Goal: Find contact information: Find contact information

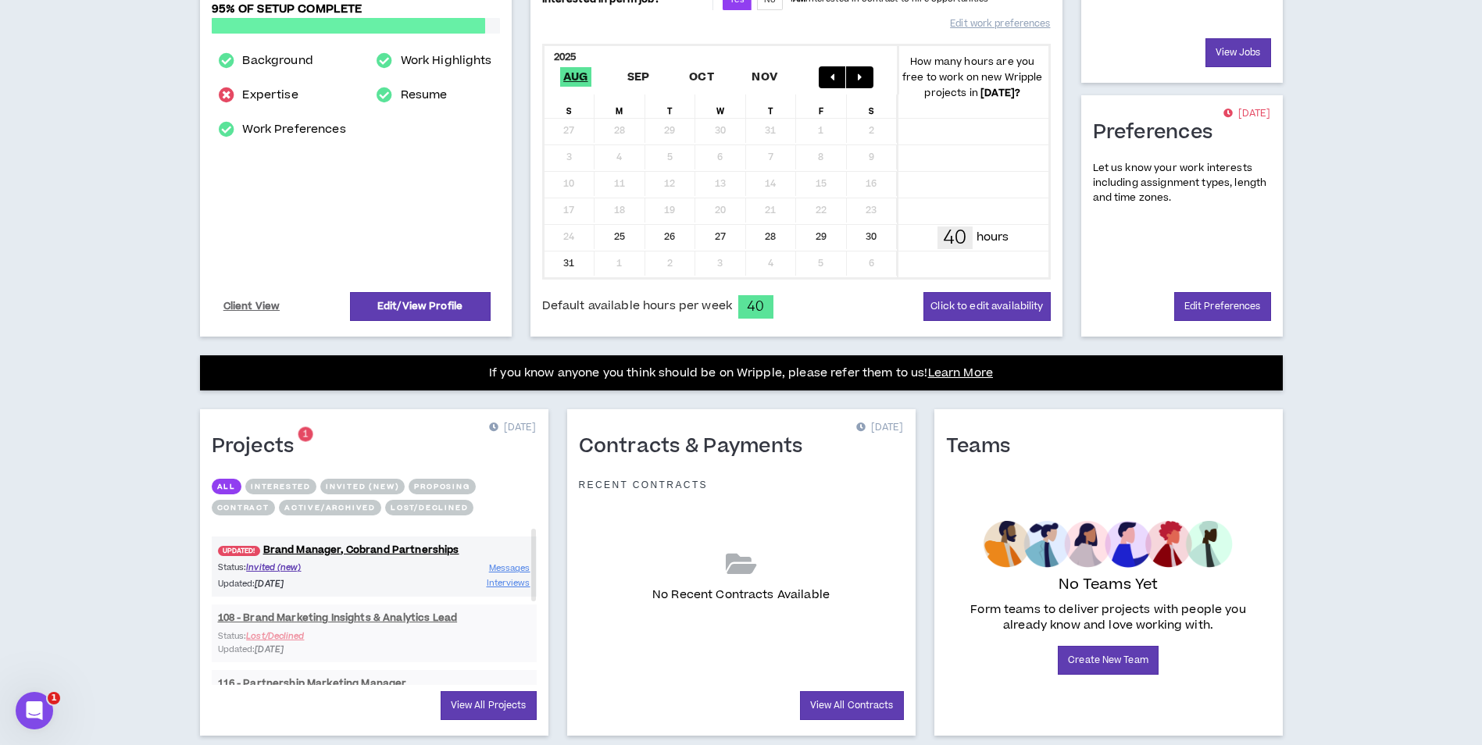
scroll to position [302, 0]
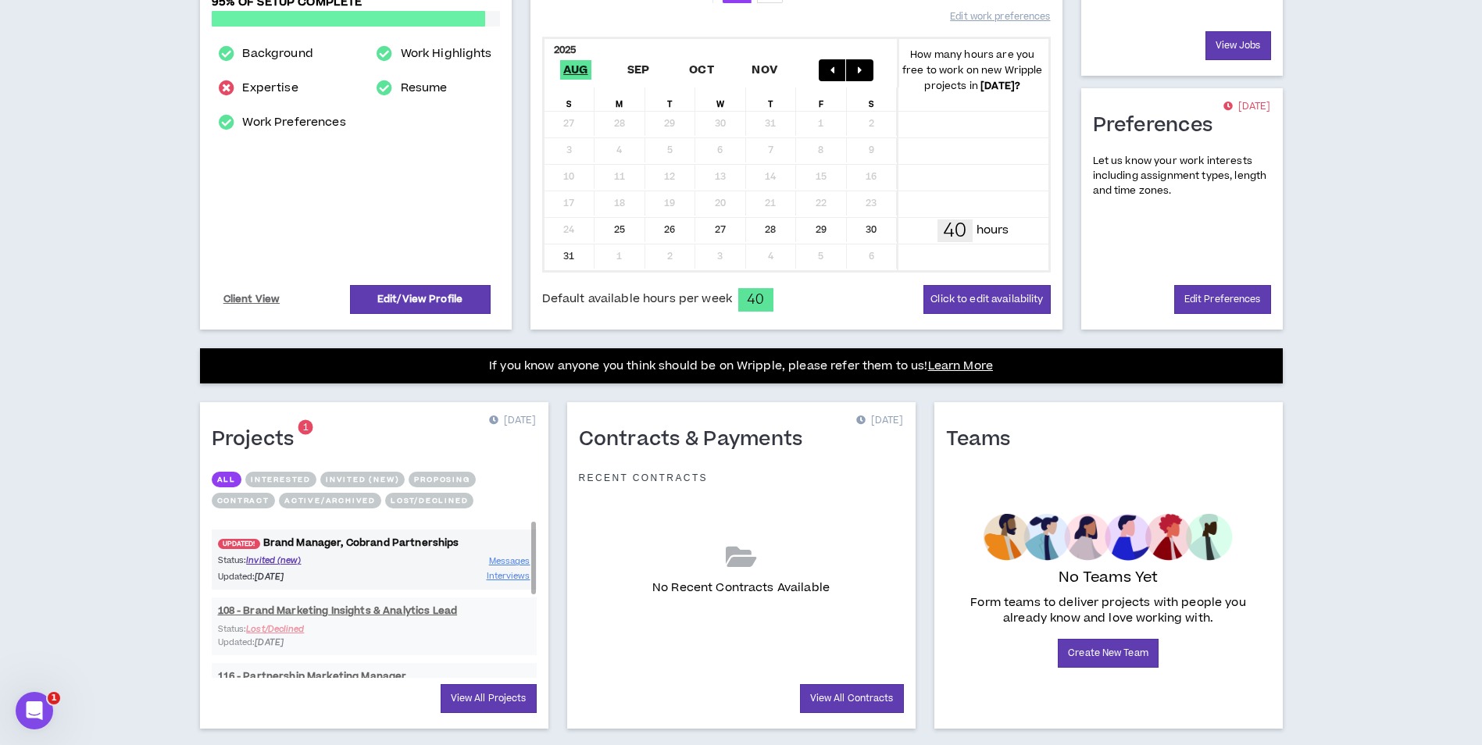
click at [351, 539] on link "UPDATED! Brand Manager, Cobrand Partnerships" at bounding box center [374, 543] width 325 height 15
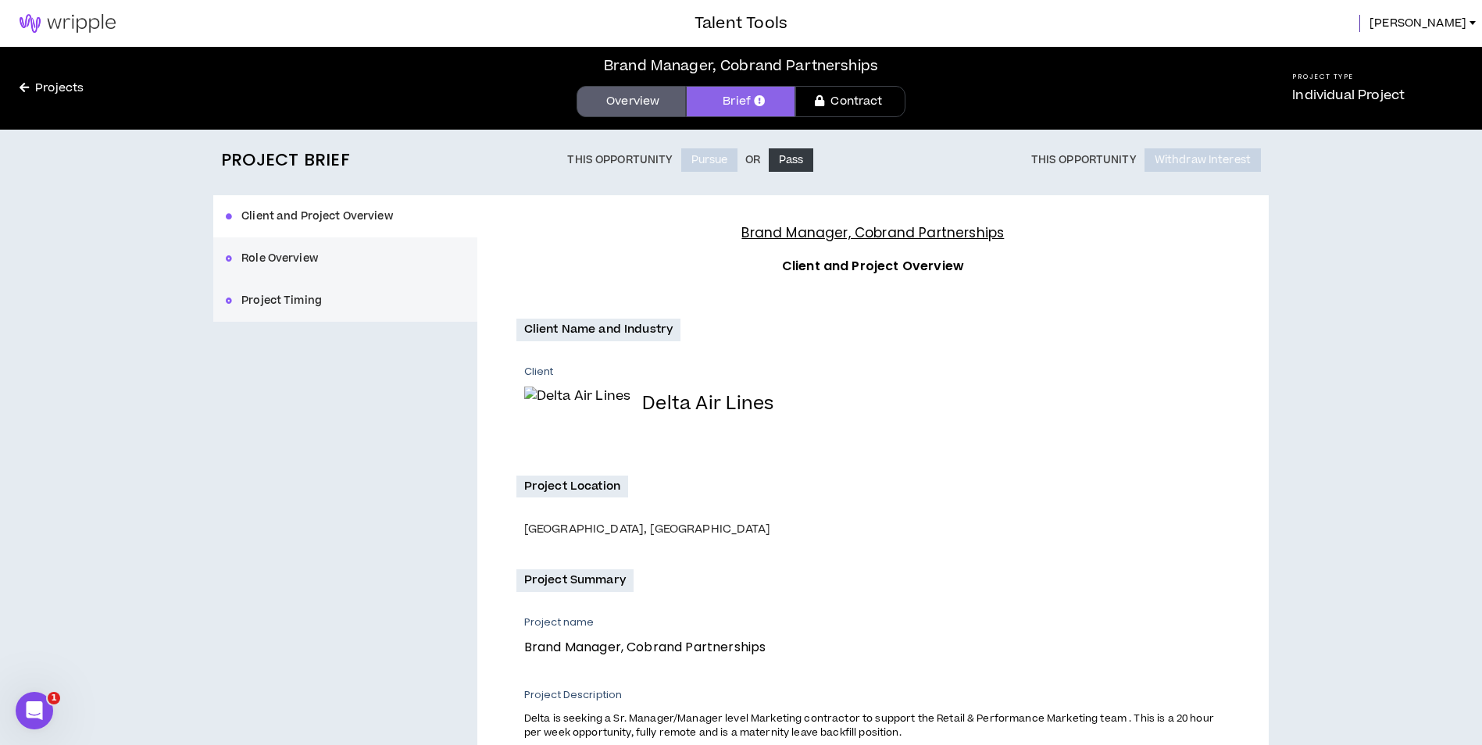
click at [273, 259] on button "Role Overview" at bounding box center [345, 258] width 264 height 42
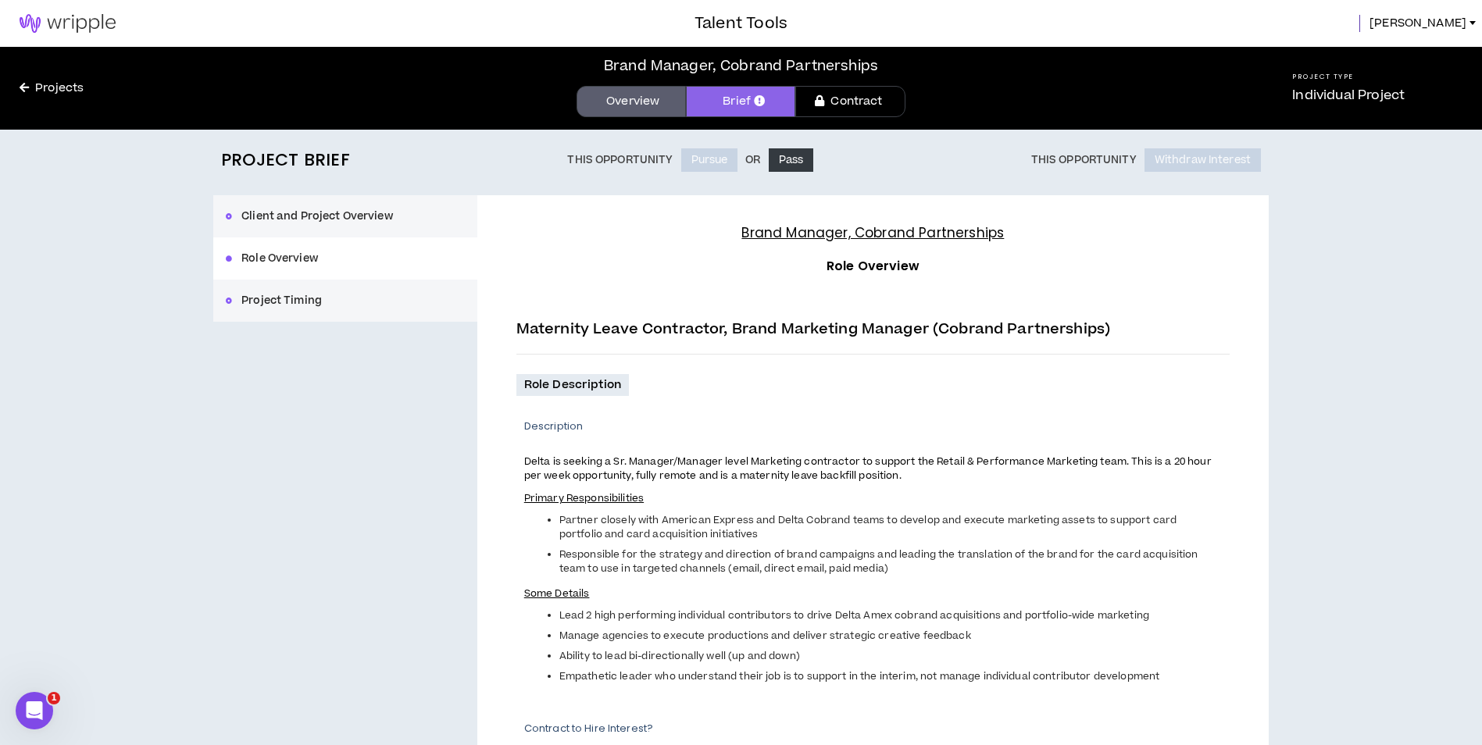
click at [277, 300] on button "Project Timing" at bounding box center [345, 301] width 264 height 42
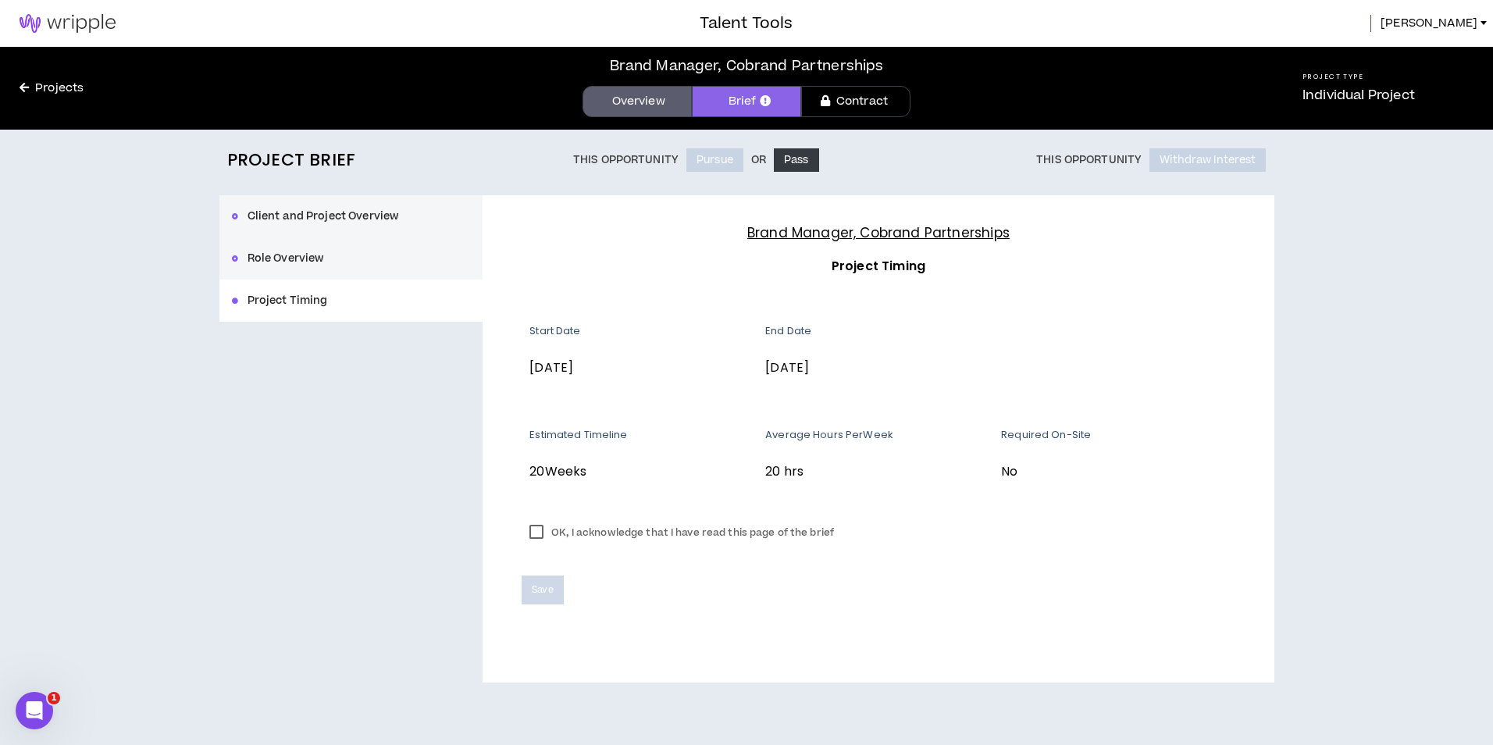
click at [308, 223] on button "Client and Project Overview" at bounding box center [351, 216] width 264 height 42
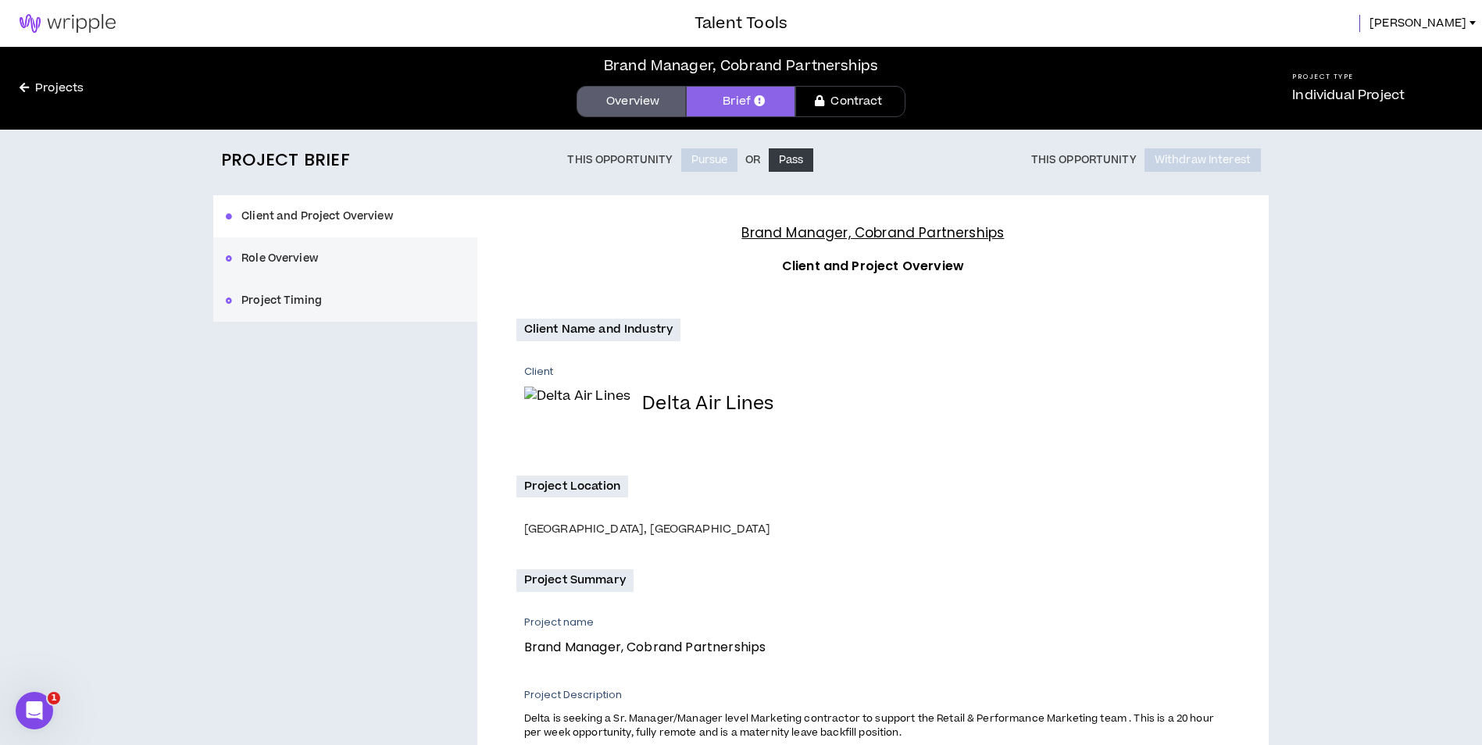
click at [247, 252] on button "Role Overview" at bounding box center [345, 258] width 264 height 42
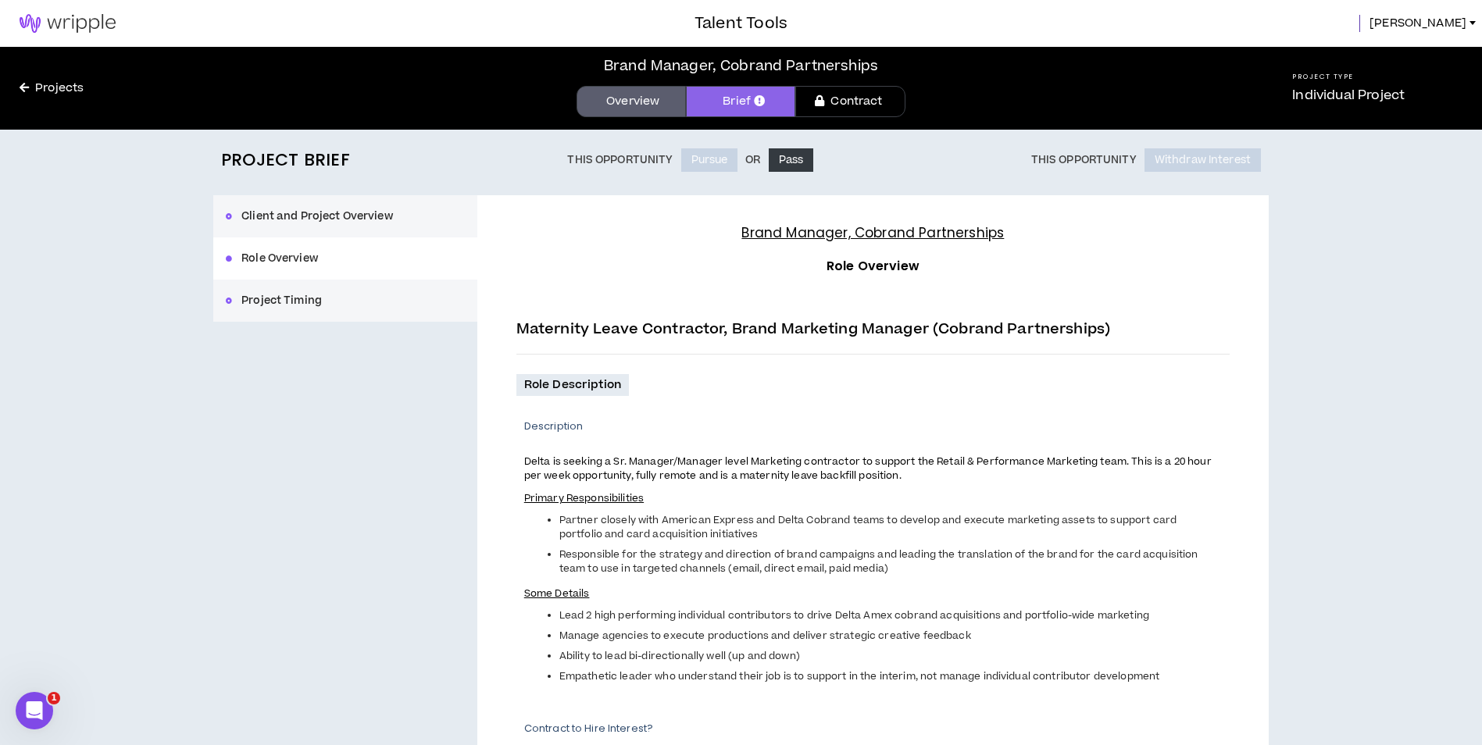
click at [245, 305] on button "Project Timing" at bounding box center [345, 301] width 264 height 42
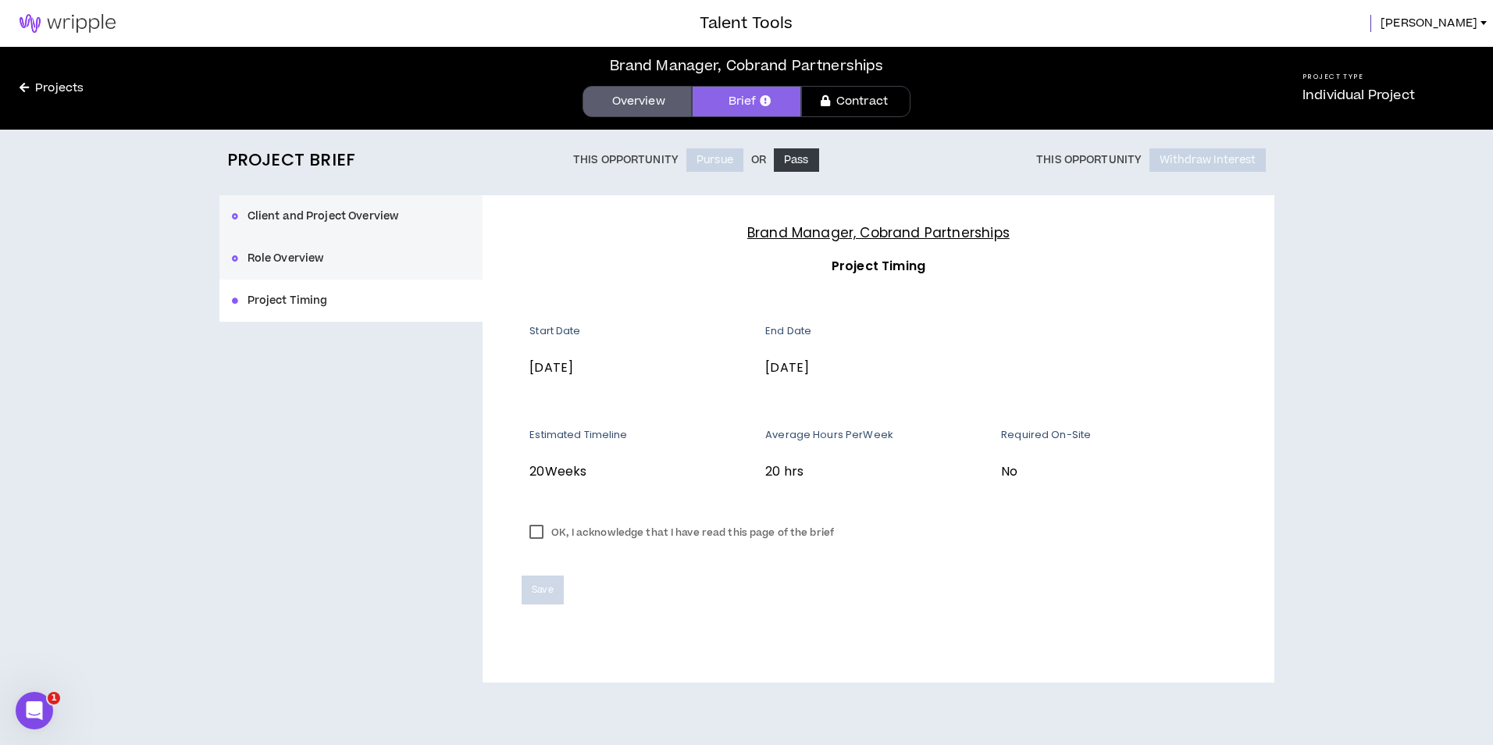
click at [612, 95] on link "Overview" at bounding box center [637, 101] width 109 height 31
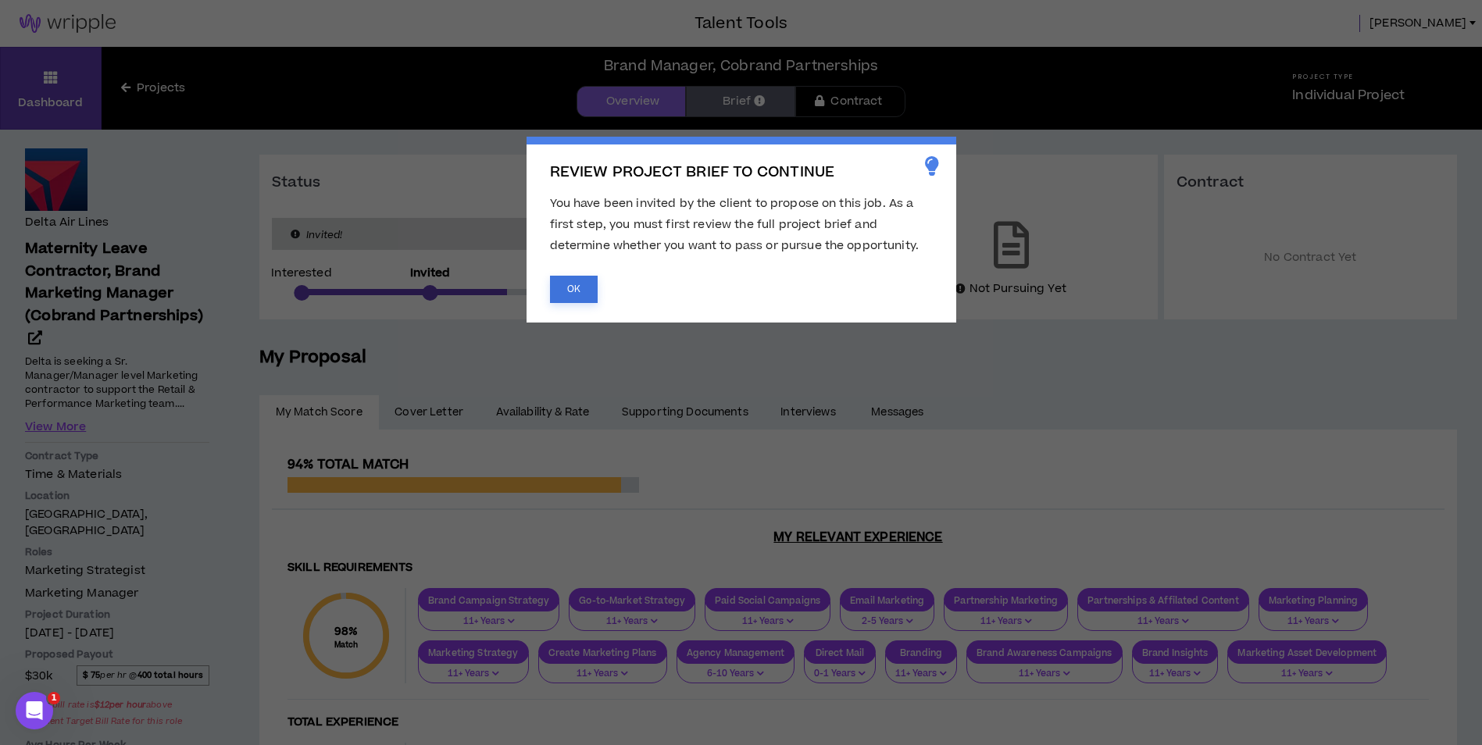
click at [580, 297] on button "OK" at bounding box center [574, 289] width 48 height 27
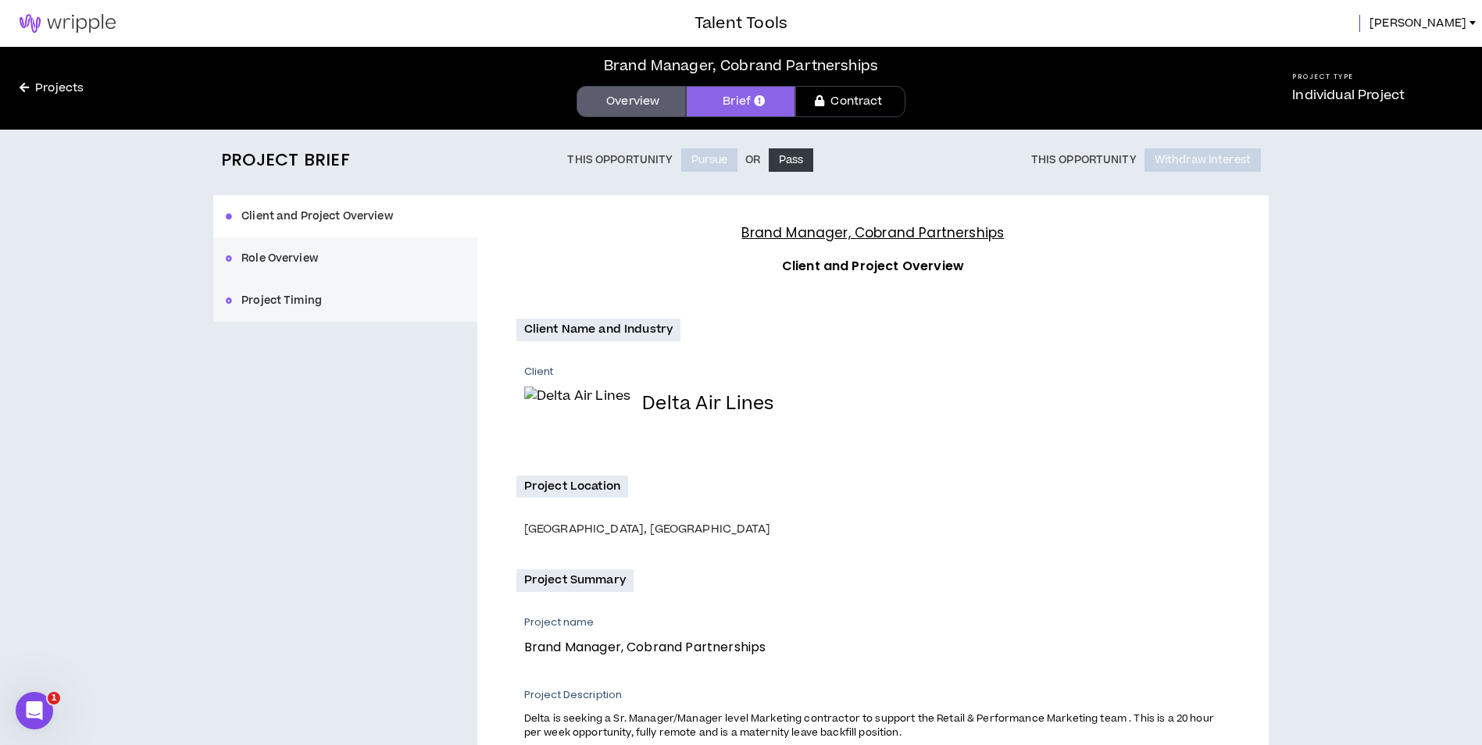
click at [601, 101] on link "Overview" at bounding box center [630, 101] width 109 height 31
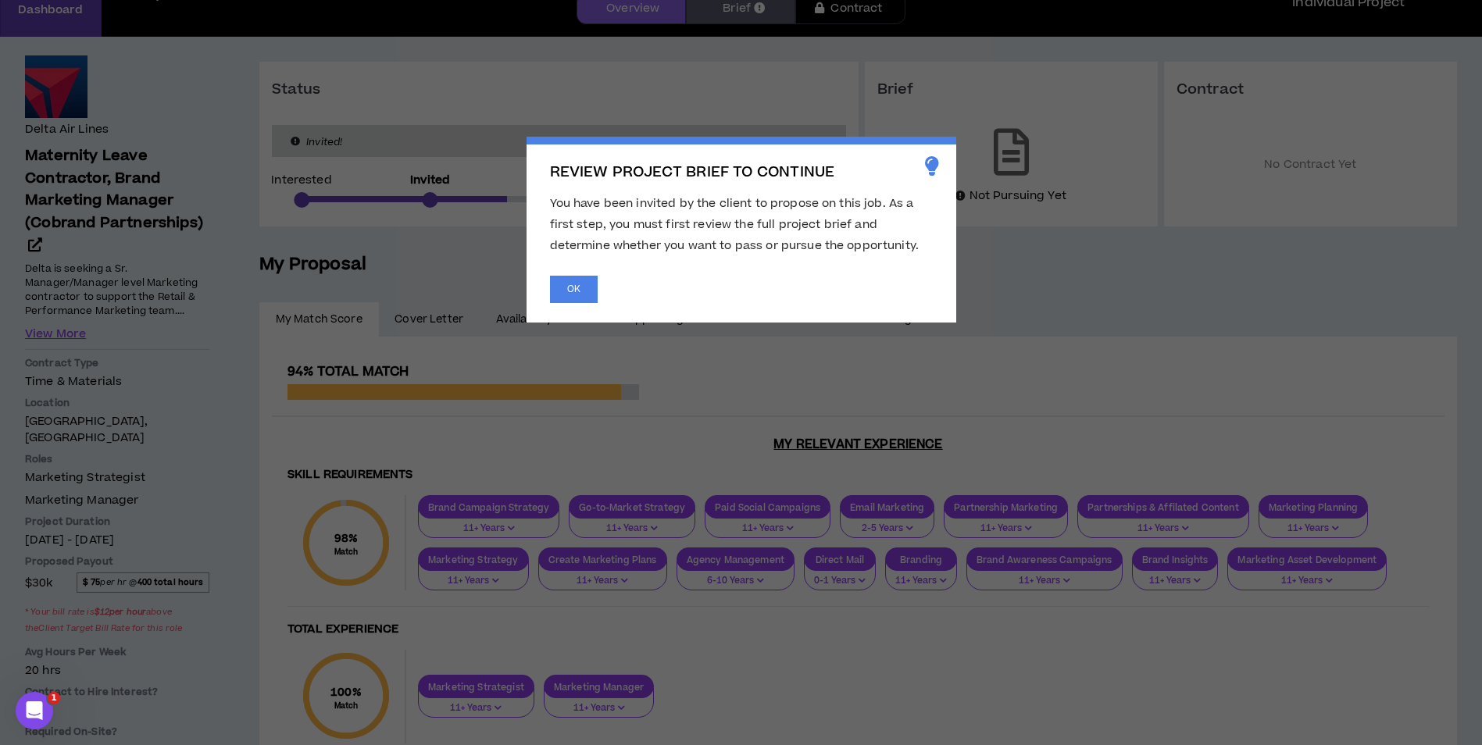
scroll to position [78, 0]
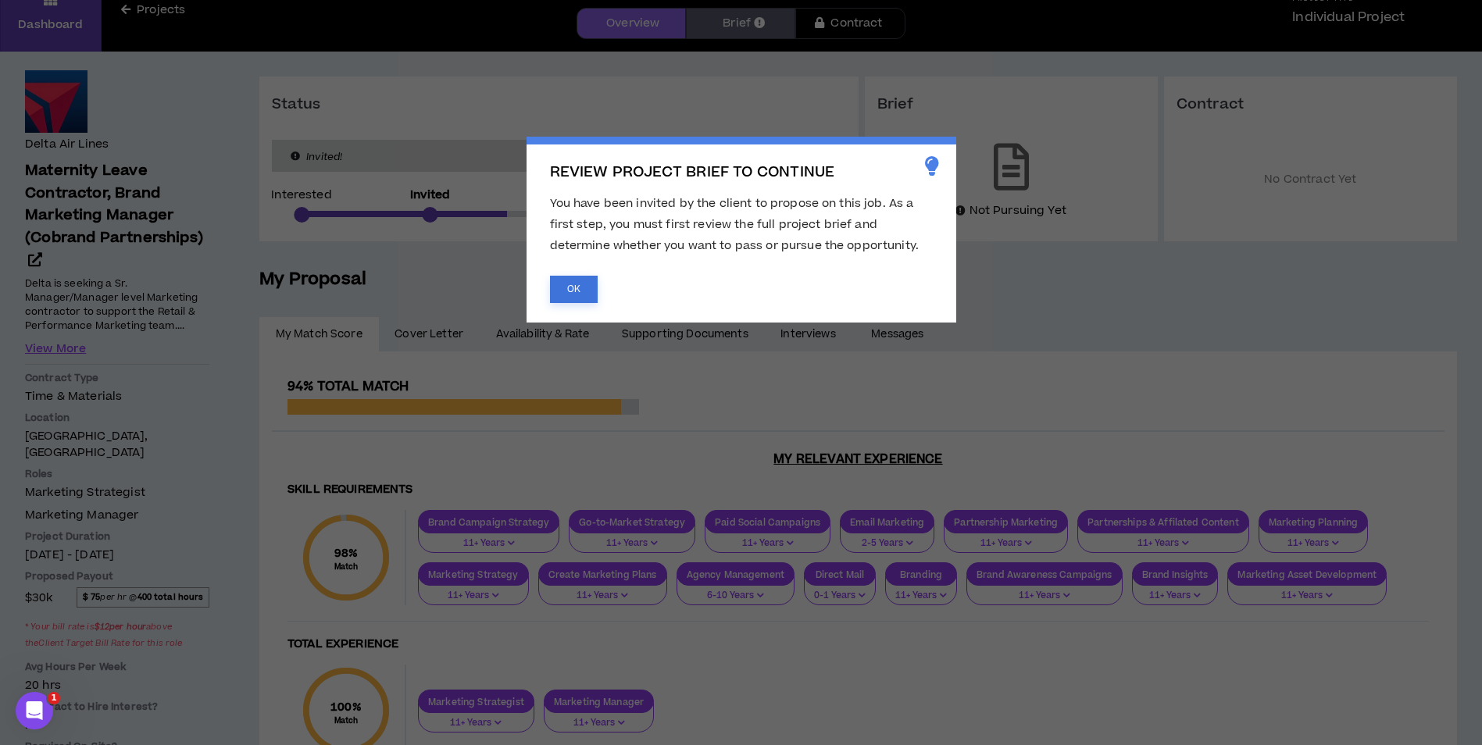
click at [583, 298] on button "OK" at bounding box center [574, 289] width 48 height 27
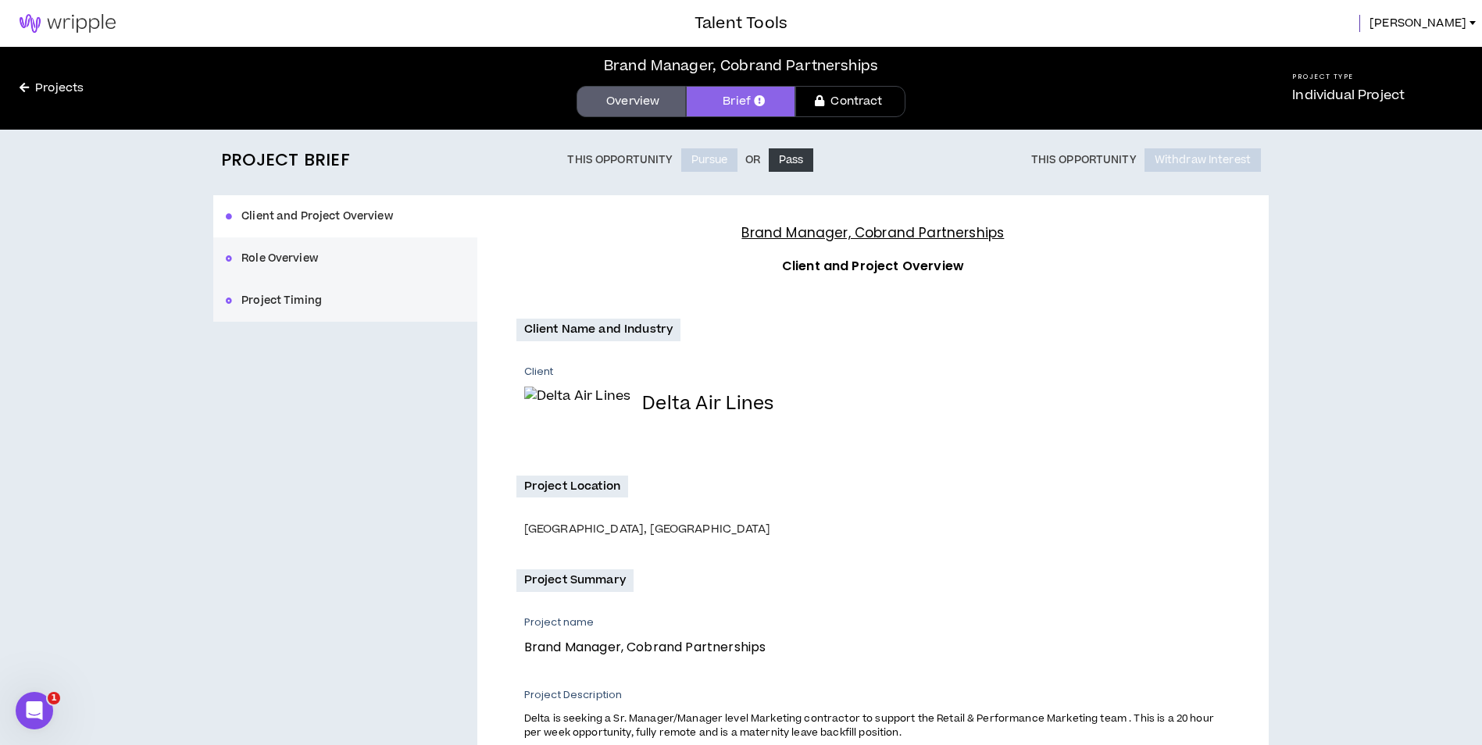
click at [596, 105] on link "Overview" at bounding box center [630, 101] width 109 height 31
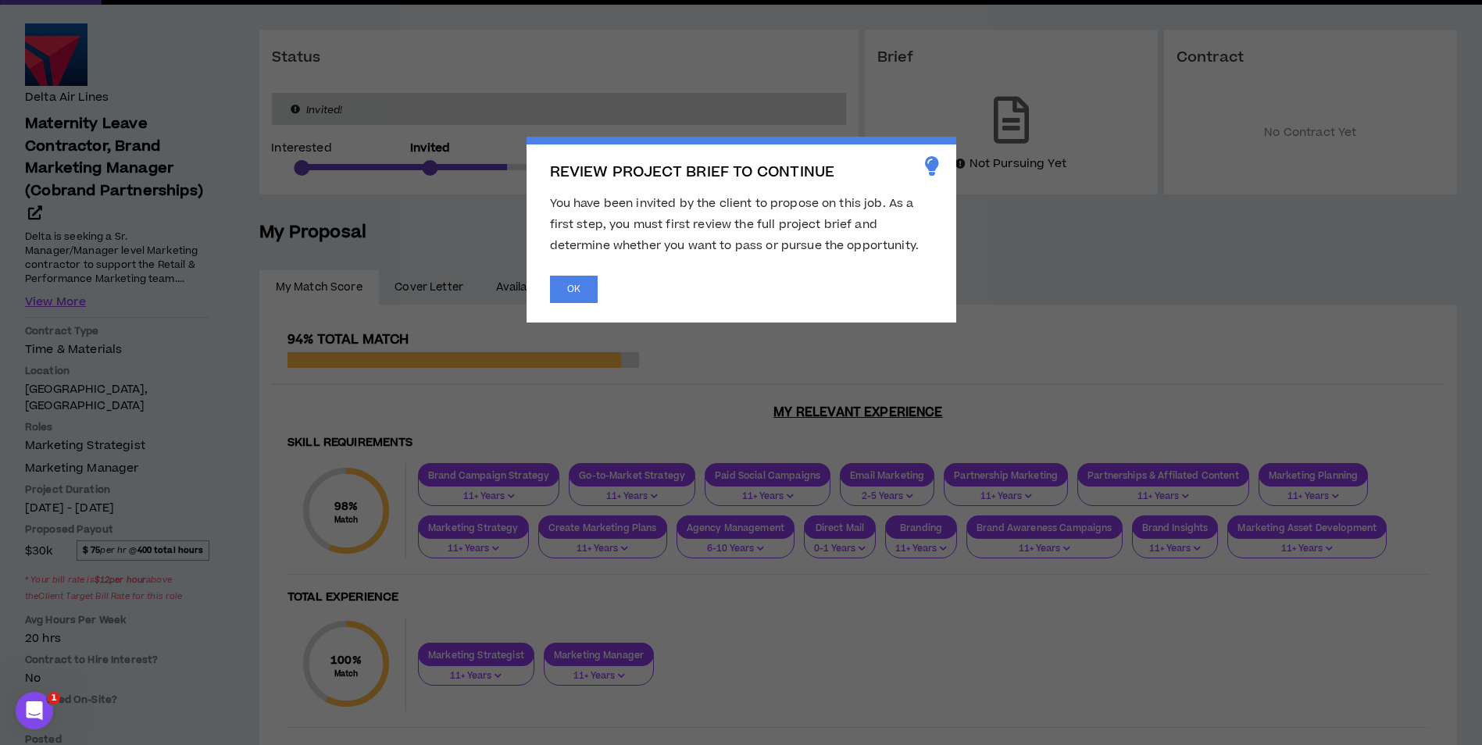
scroll to position [156, 0]
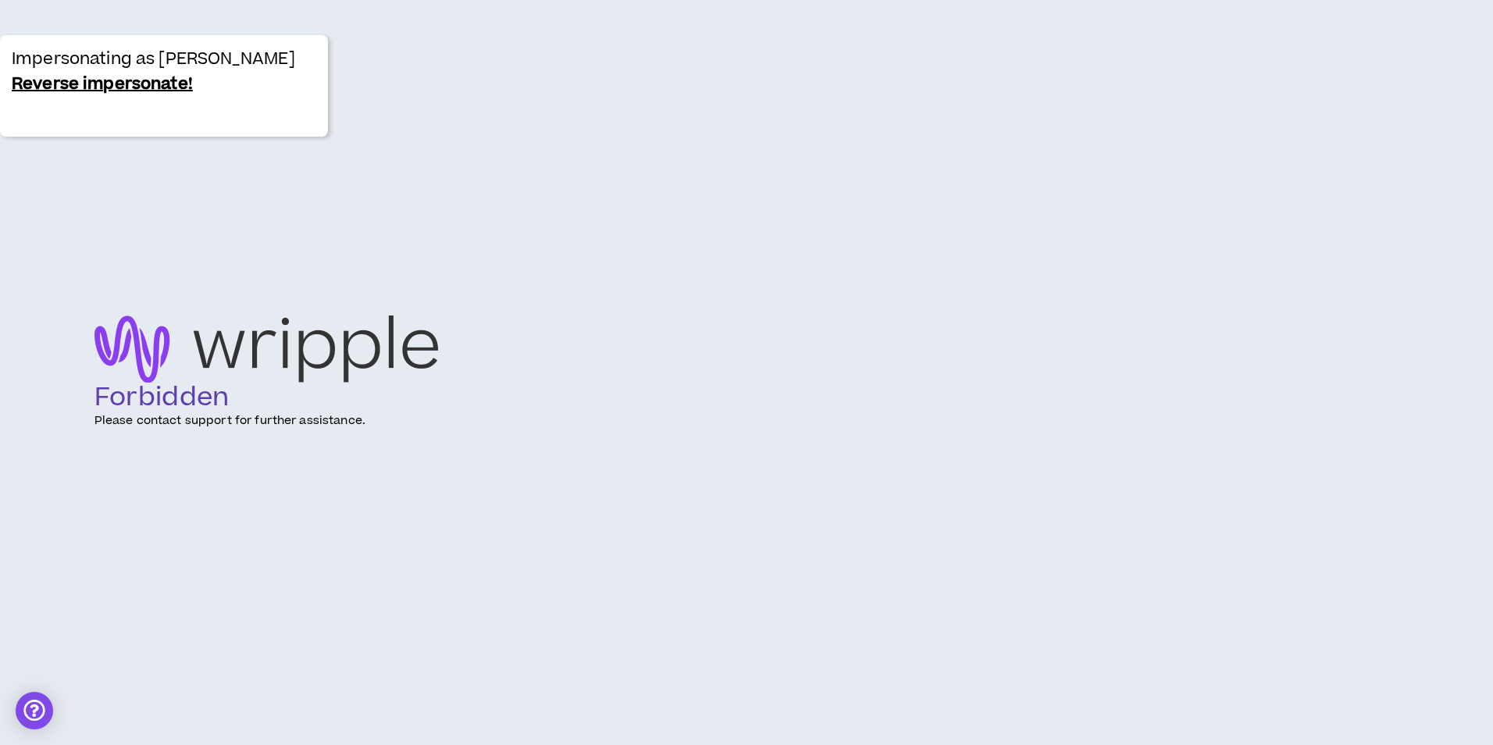
click at [89, 88] on link "Reverse impersonate!" at bounding box center [102, 84] width 181 height 25
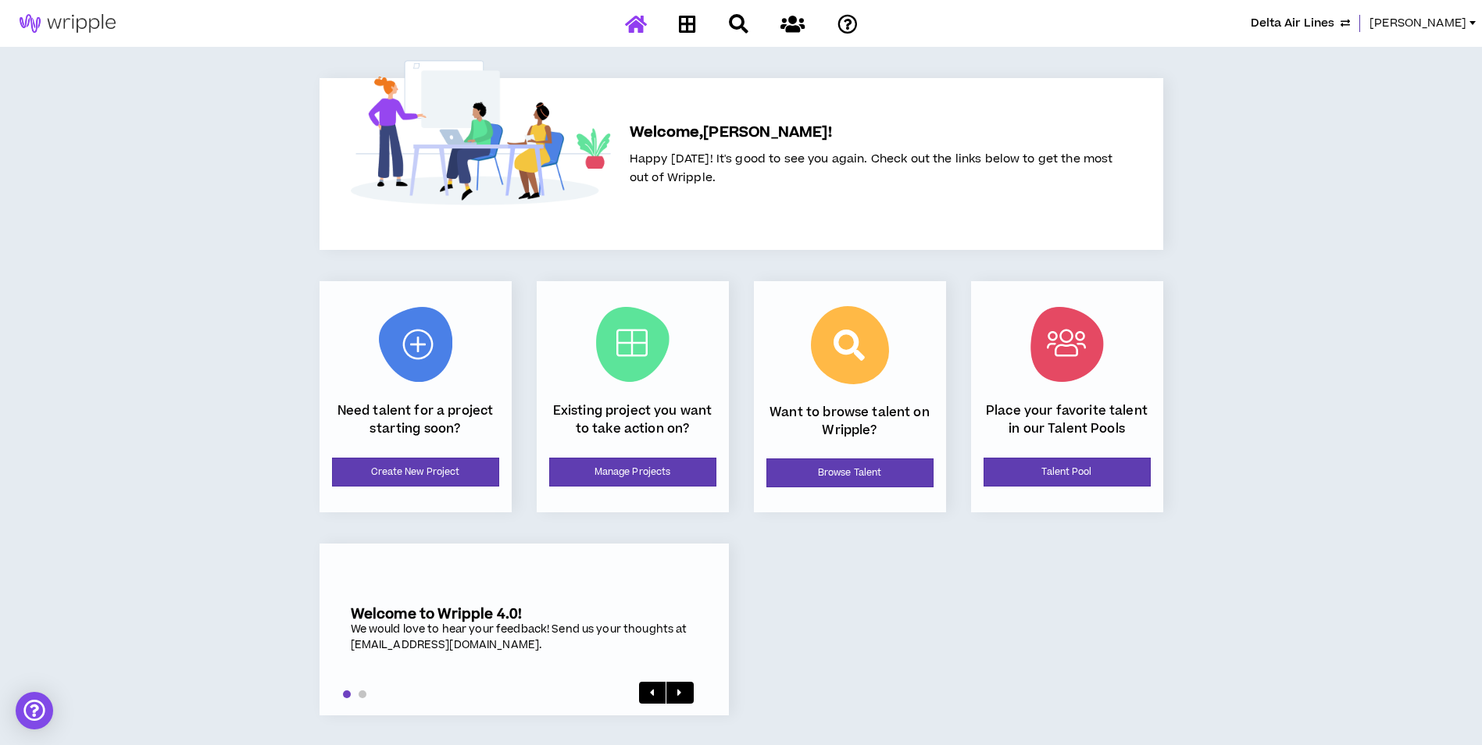
click at [1418, 28] on span "[PERSON_NAME]" at bounding box center [1417, 23] width 97 height 17
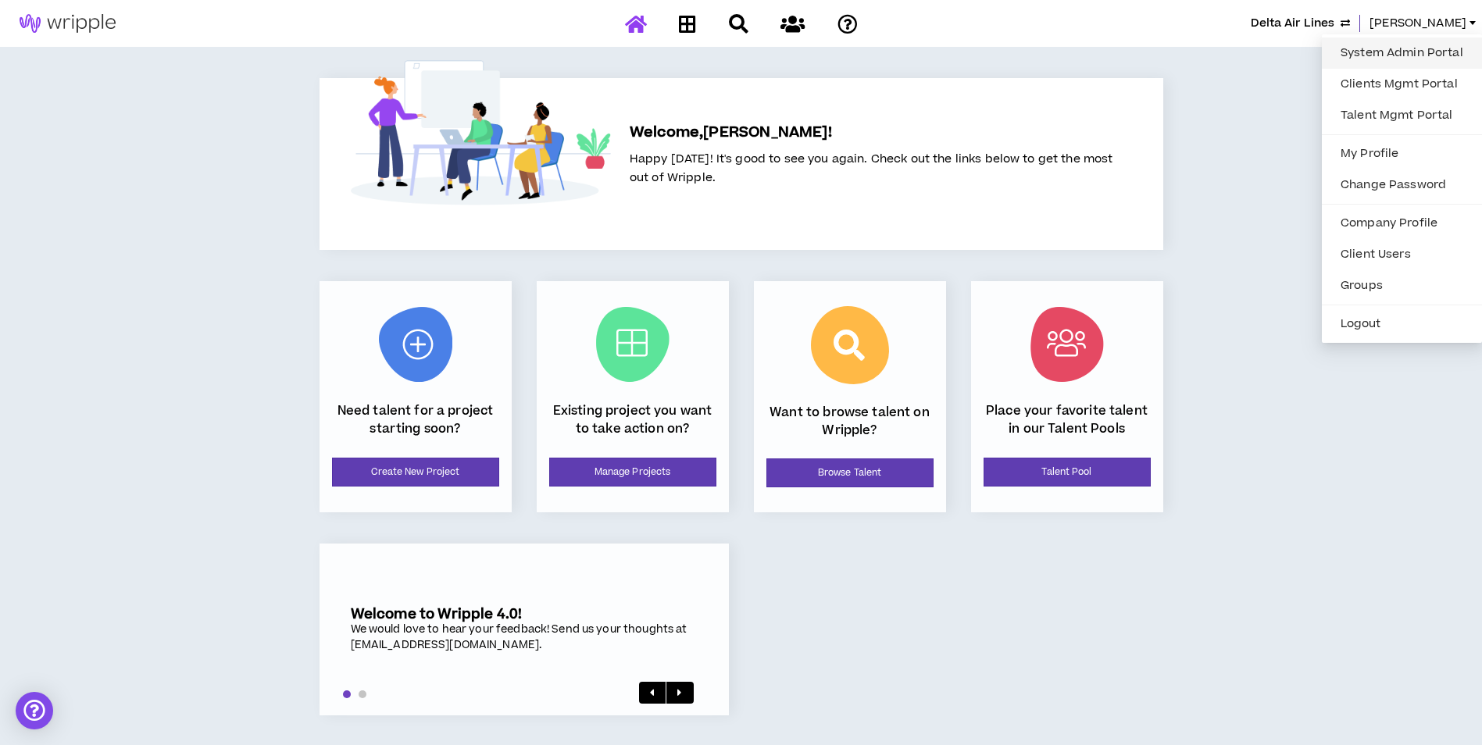
click at [1363, 48] on link "System Admin Portal" at bounding box center [1401, 52] width 141 height 23
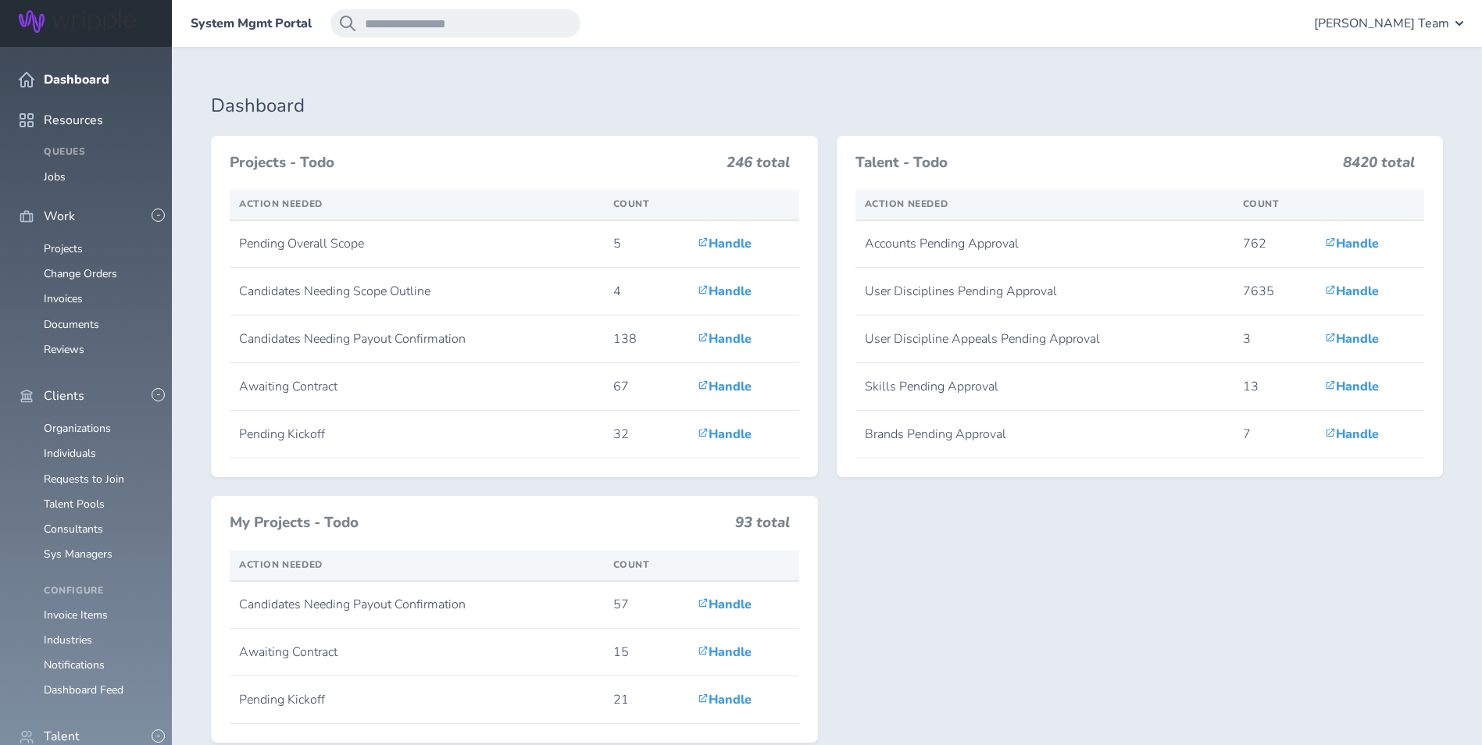
scroll to position [312, 0]
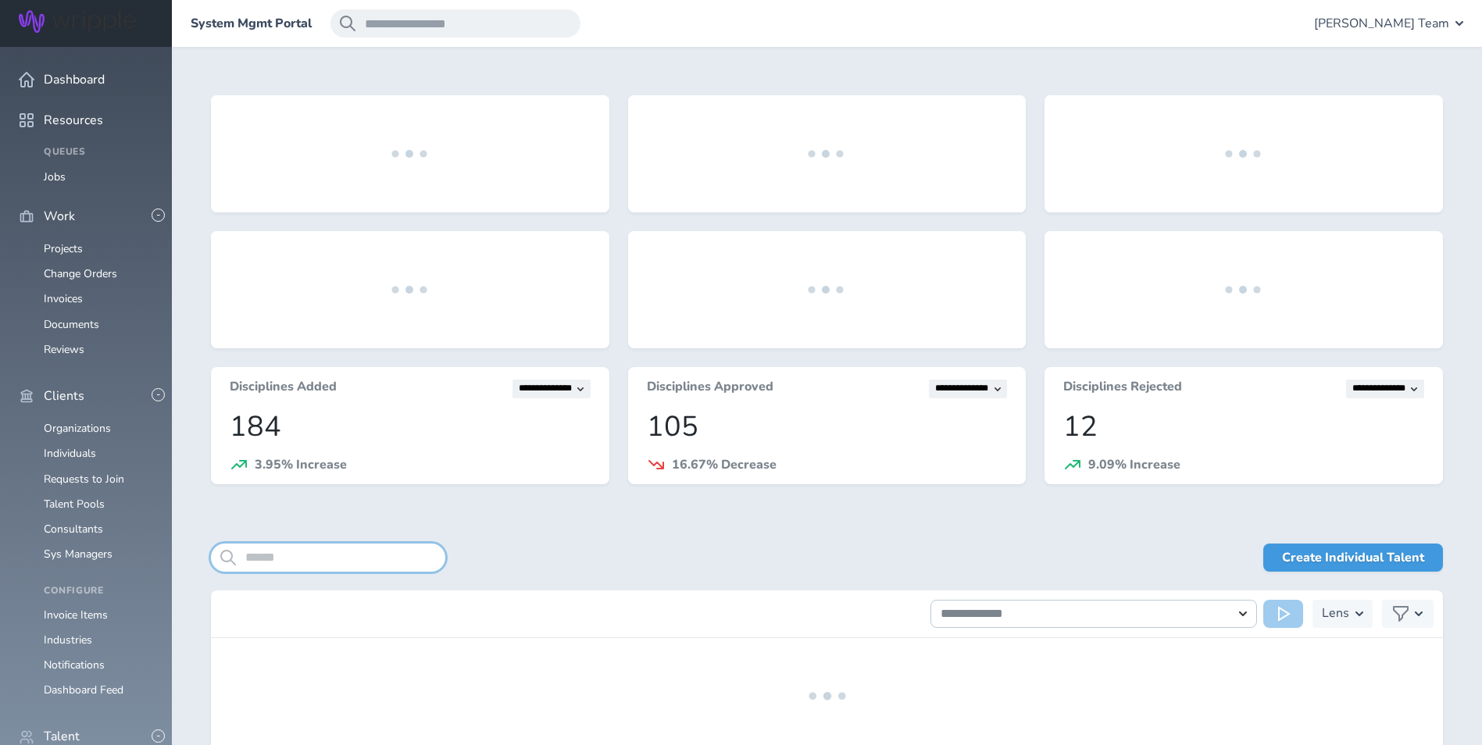
click at [326, 564] on input "search" at bounding box center [328, 558] width 234 height 28
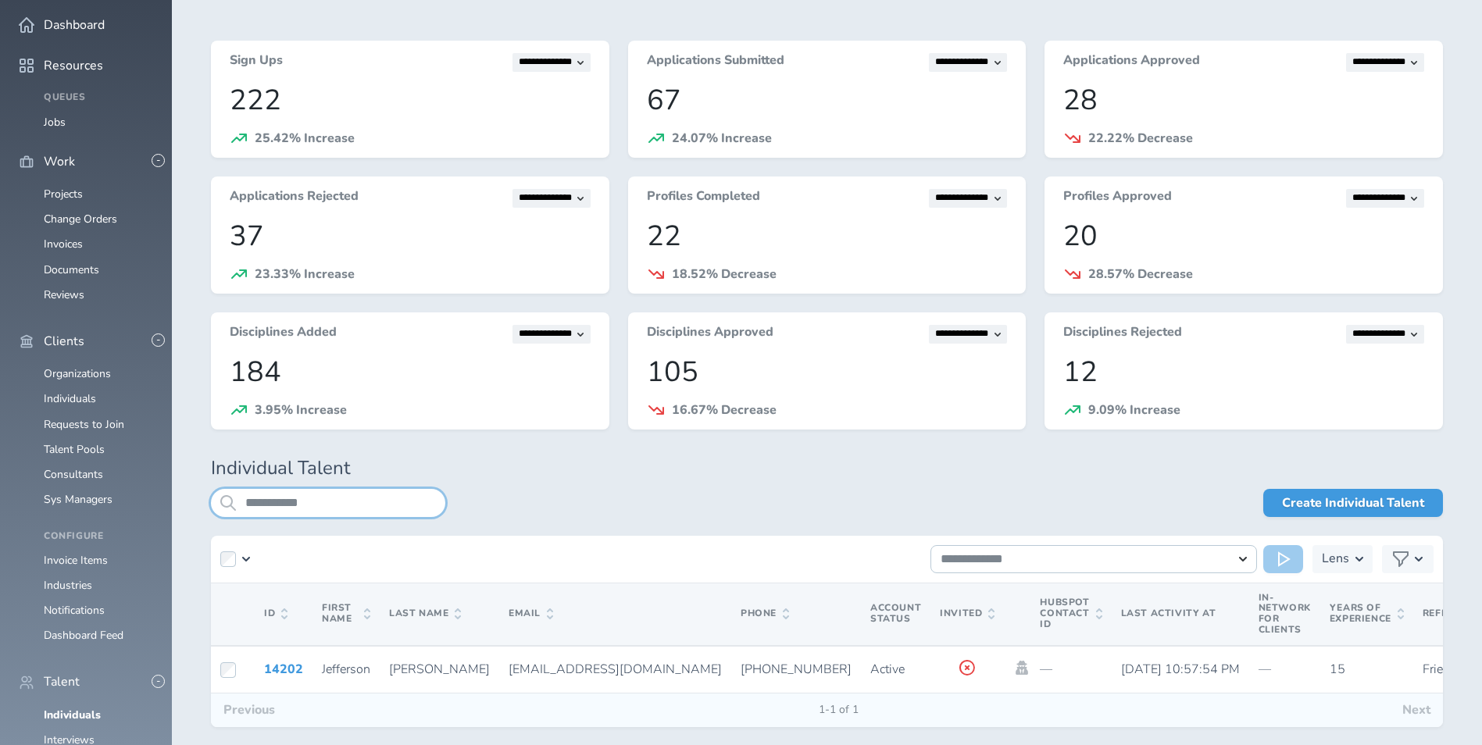
scroll to position [127, 0]
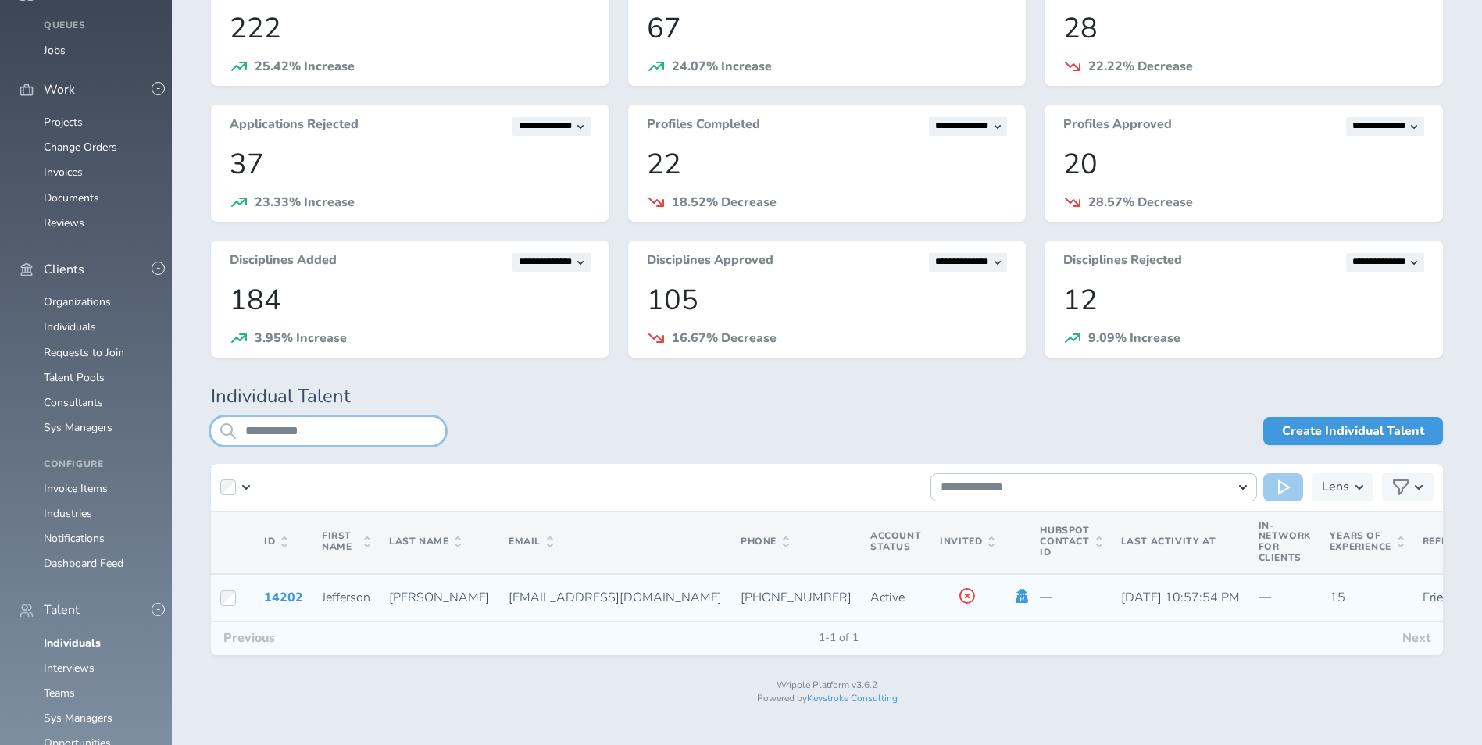
type input "**********"
click at [1016, 598] on icon at bounding box center [1022, 596] width 12 height 14
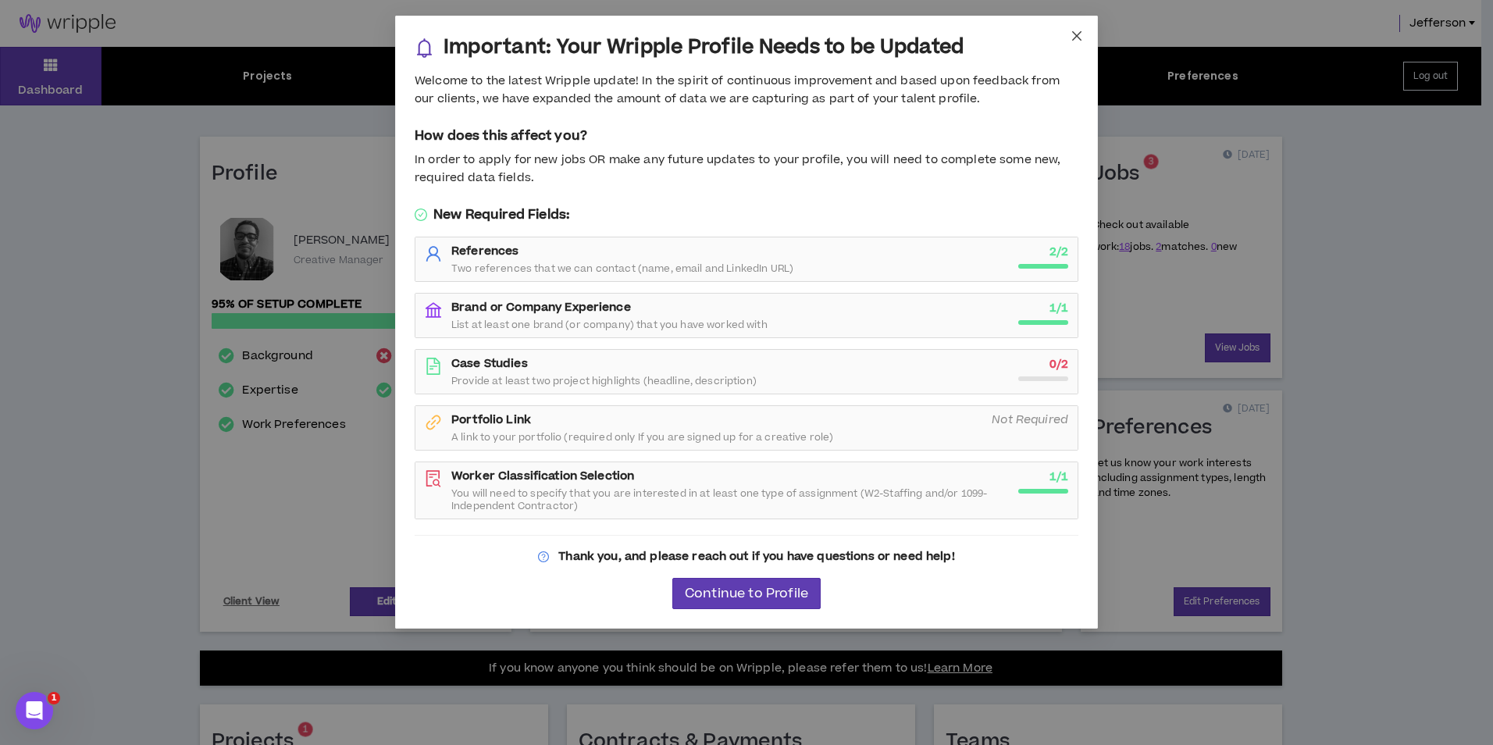
click at [1080, 33] on icon "close" at bounding box center [1076, 35] width 9 height 9
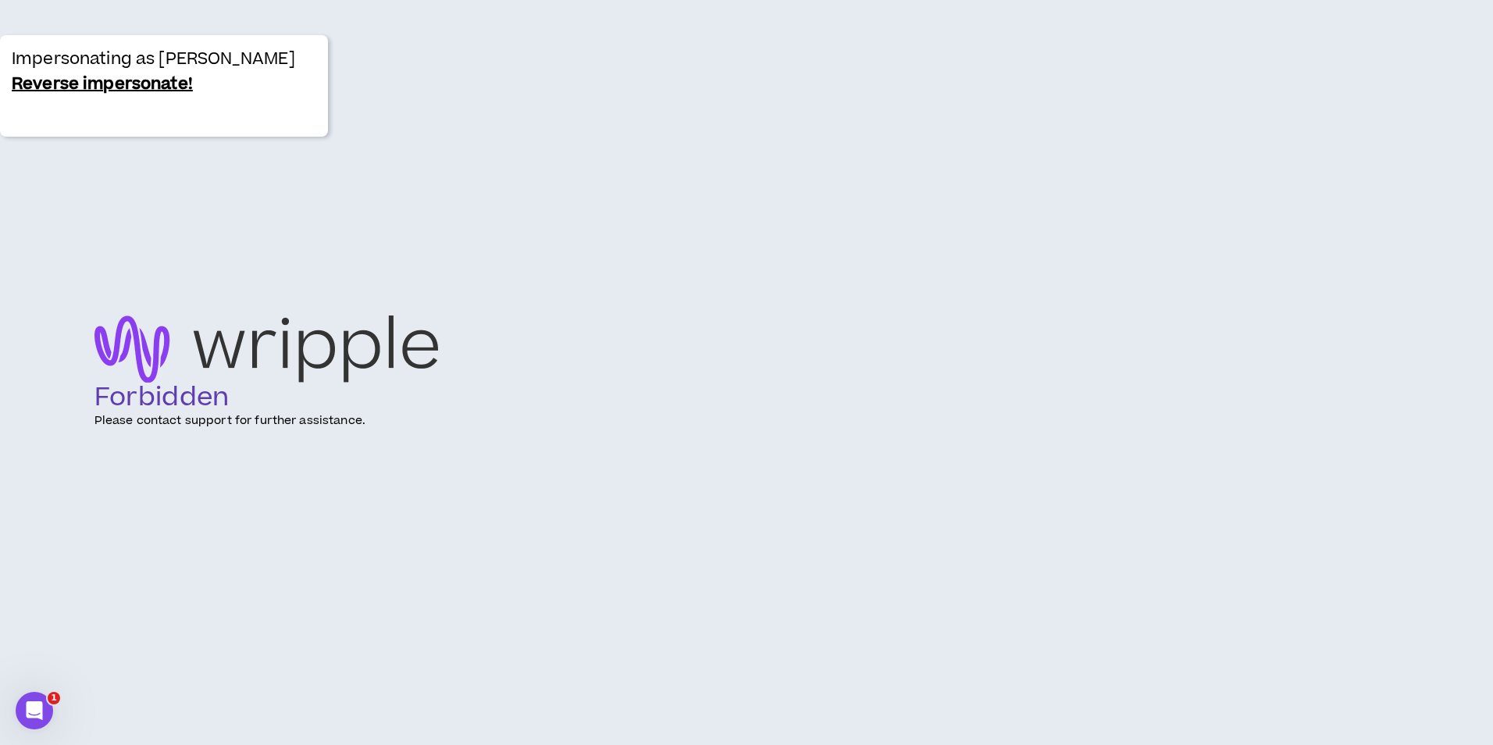
click at [90, 87] on link "Reverse impersonate!" at bounding box center [102, 84] width 181 height 25
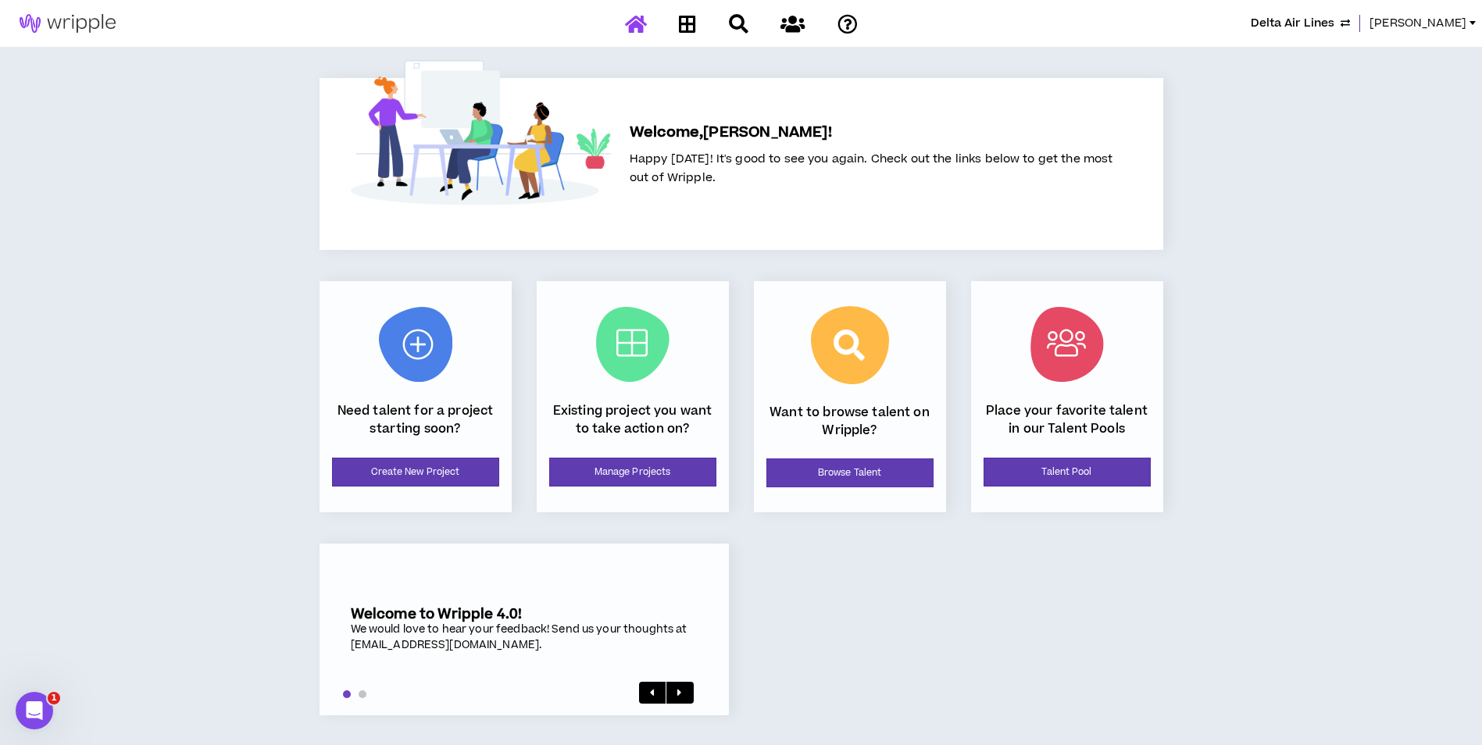
click at [1410, 19] on span "Lauren-Bridget" at bounding box center [1417, 23] width 97 height 17
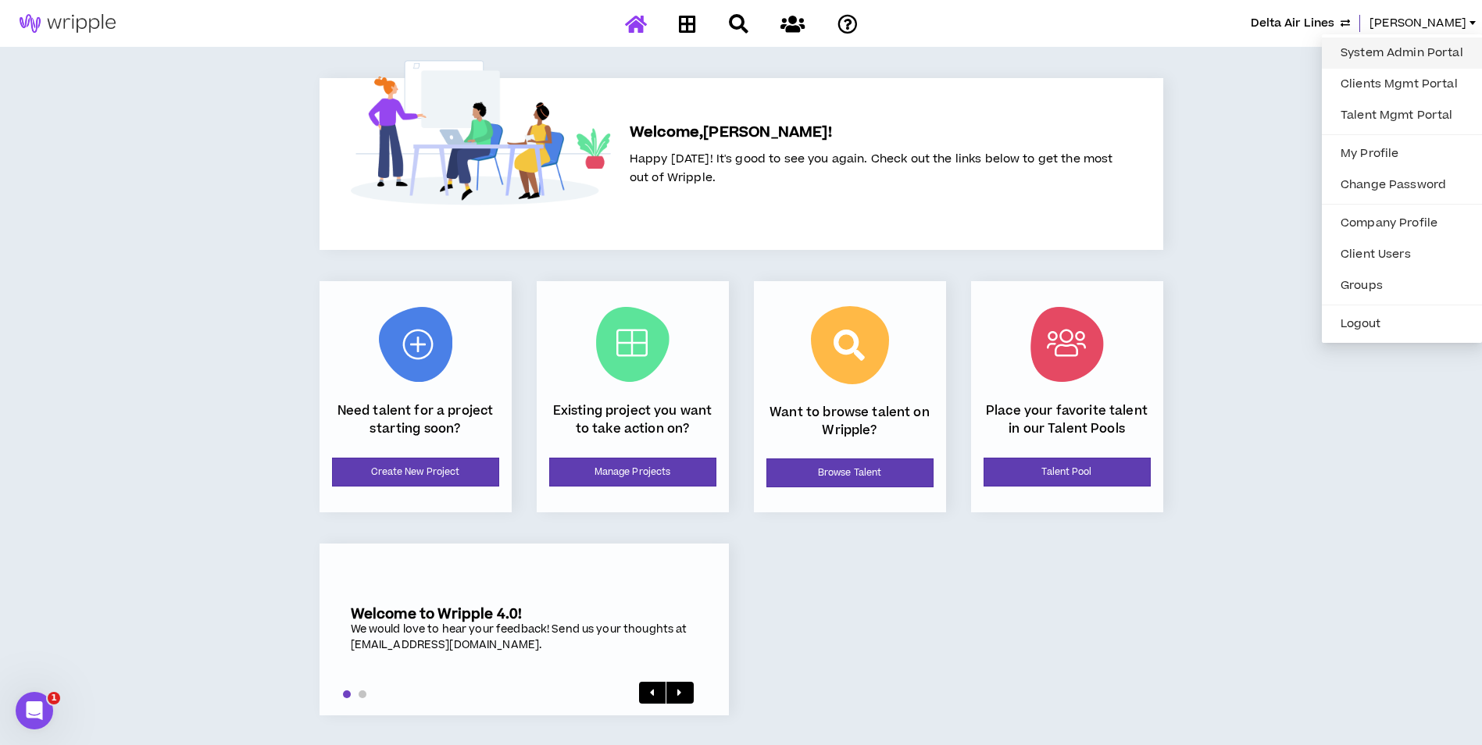
click at [1406, 50] on link "System Admin Portal" at bounding box center [1401, 52] width 141 height 23
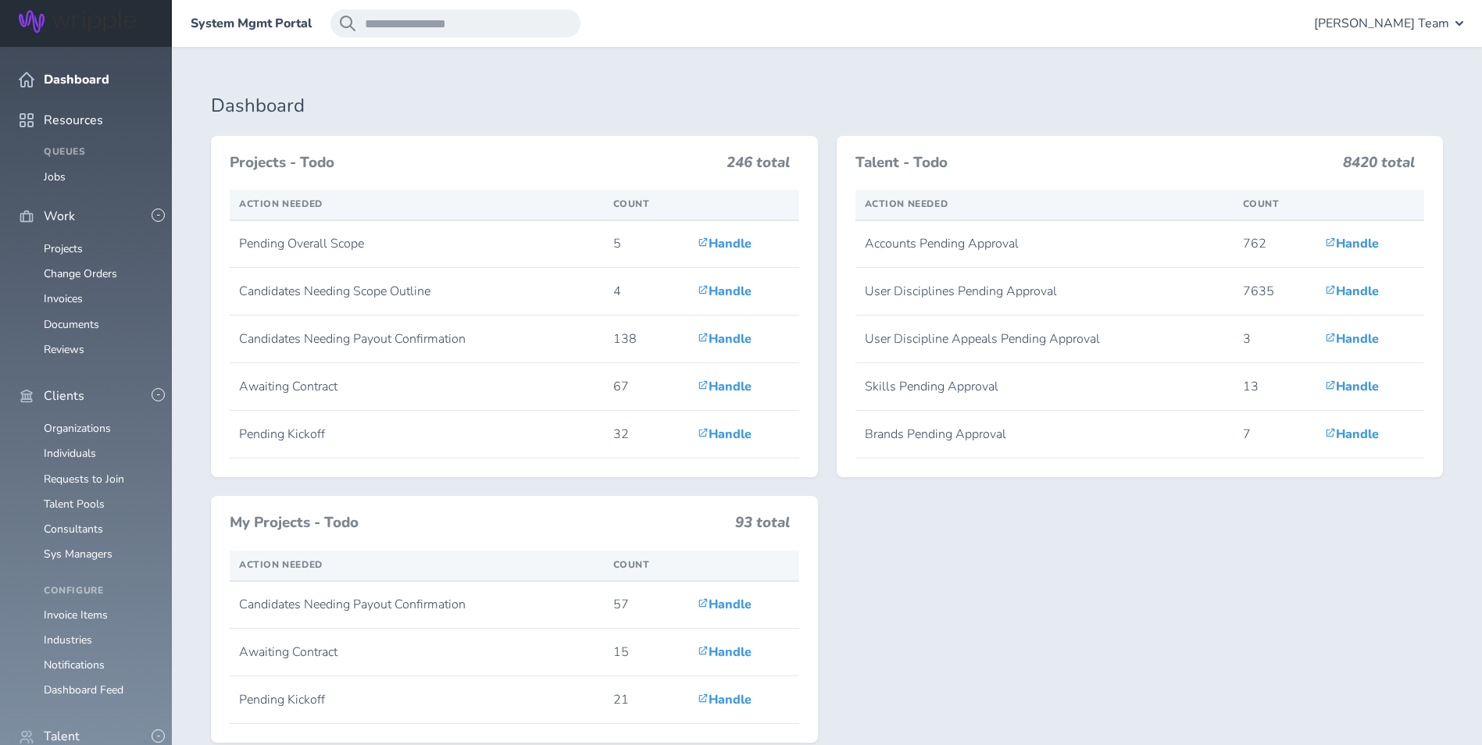
scroll to position [312, 0]
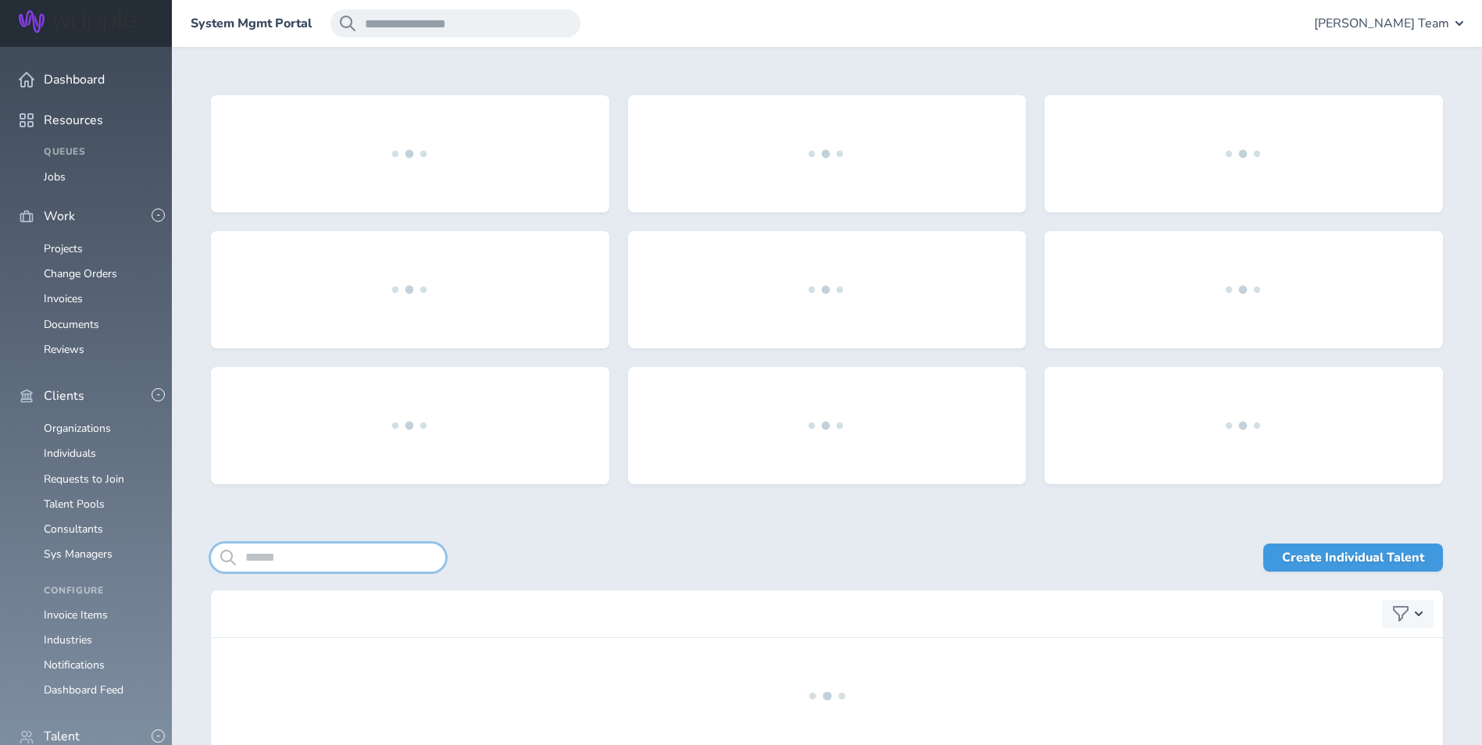
click at [359, 556] on input "search" at bounding box center [328, 558] width 234 height 28
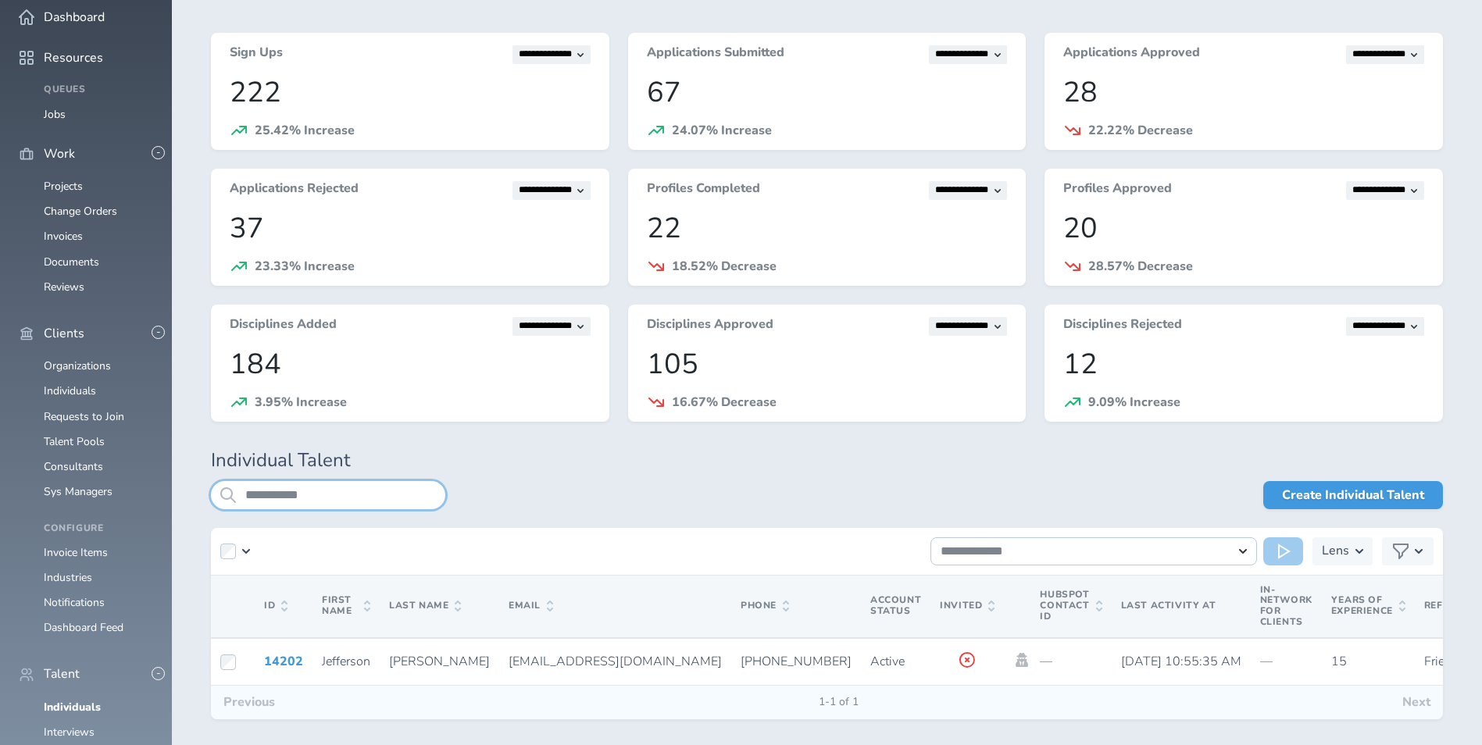
scroll to position [88, 0]
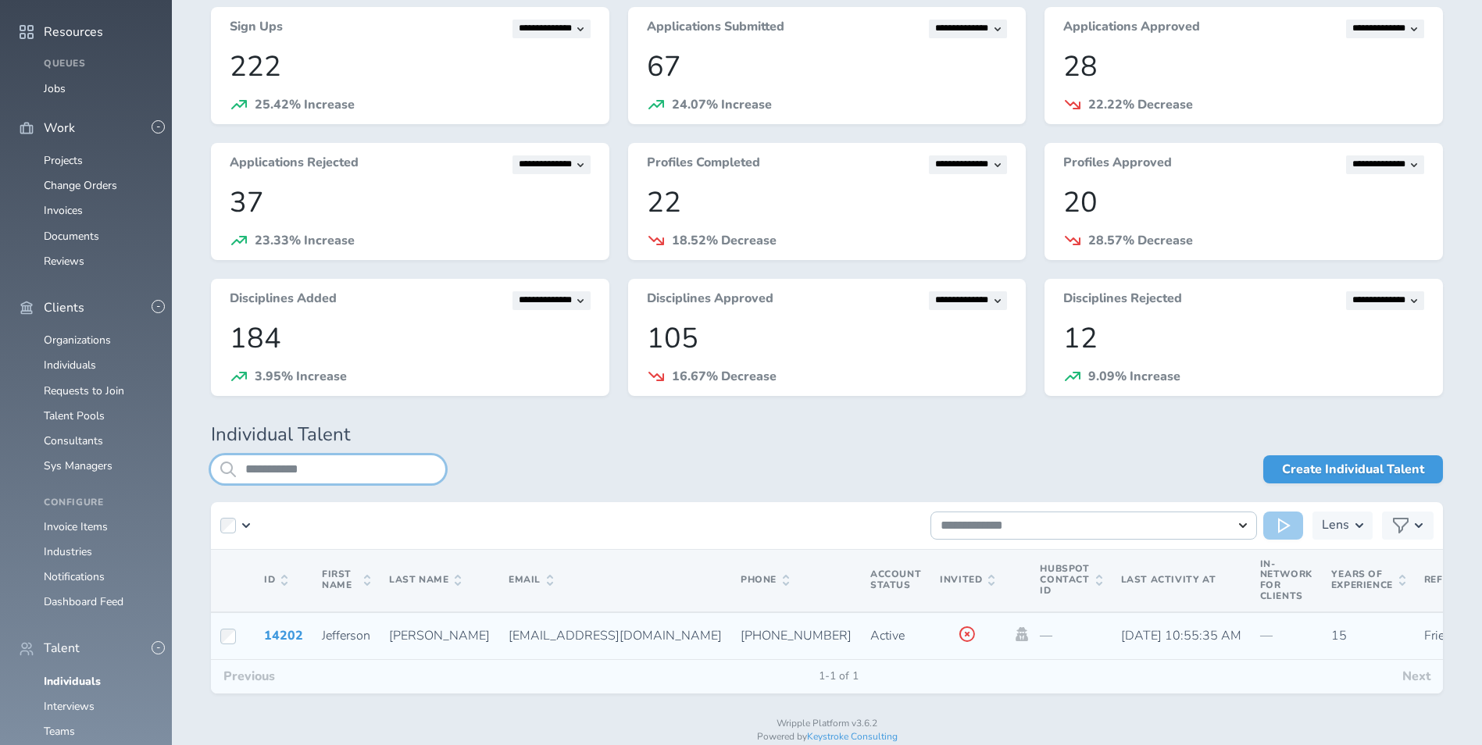
type input "**********"
drag, startPoint x: 450, startPoint y: 637, endPoint x: 576, endPoint y: 634, distance: 126.6
click at [576, 634] on td "[EMAIL_ADDRESS][DOMAIN_NAME]" at bounding box center [615, 636] width 232 height 48
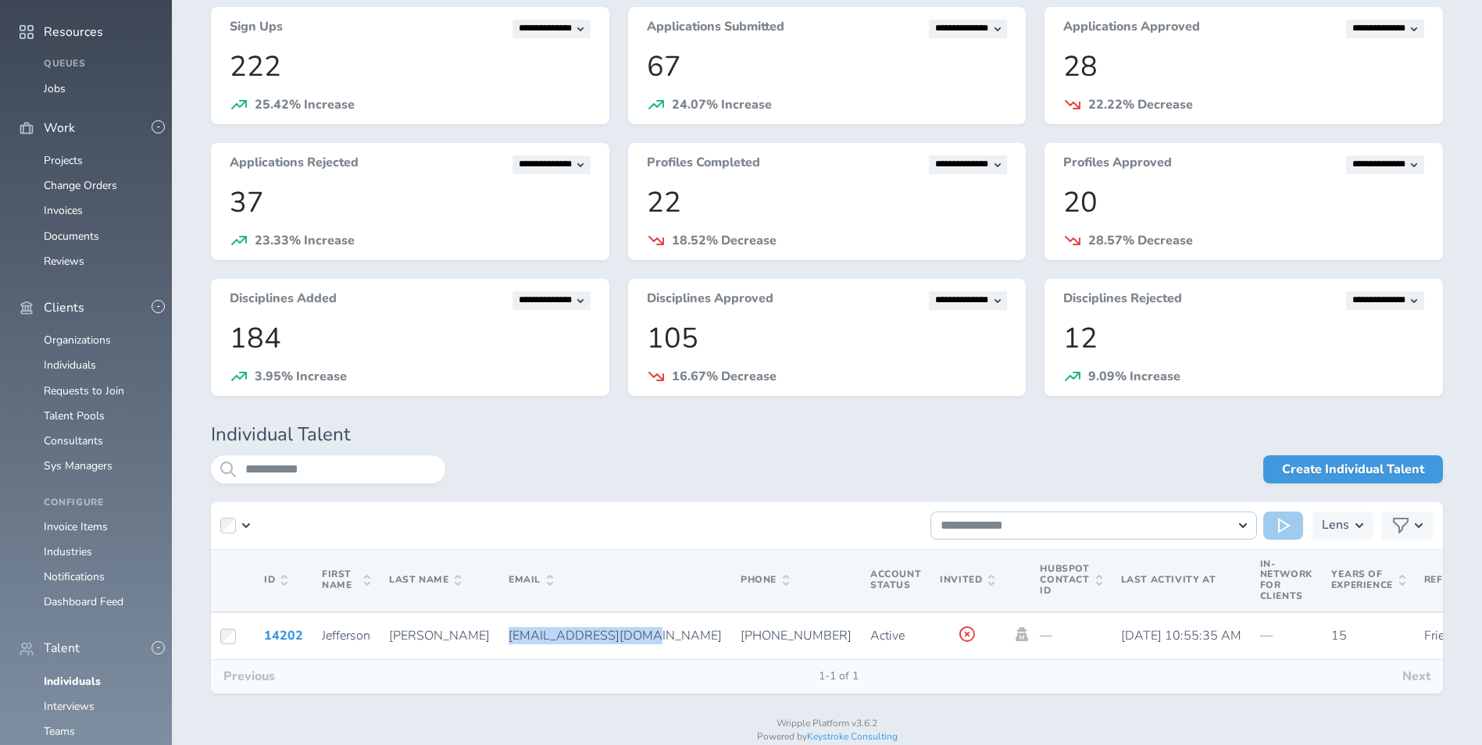
copy span "[EMAIL_ADDRESS][DOMAIN_NAME]"
